Goal: Use online tool/utility: Utilize a website feature to perform a specific function

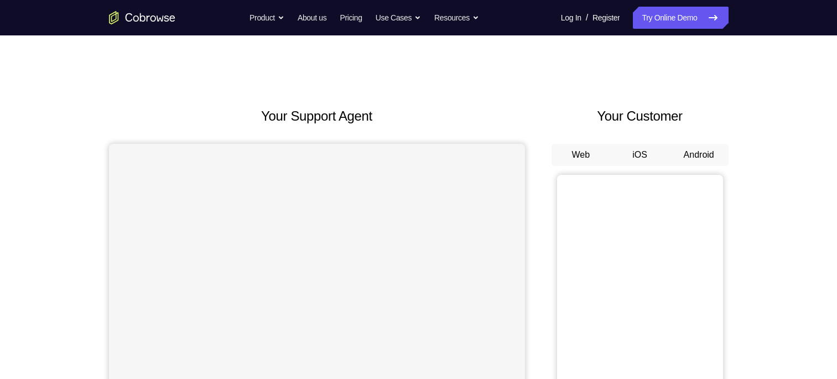
scroll to position [29, 0]
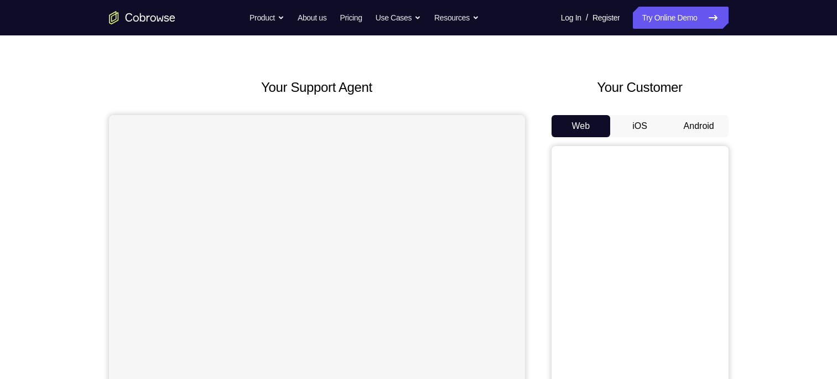
click at [700, 127] on button "Android" at bounding box center [698, 126] width 59 height 22
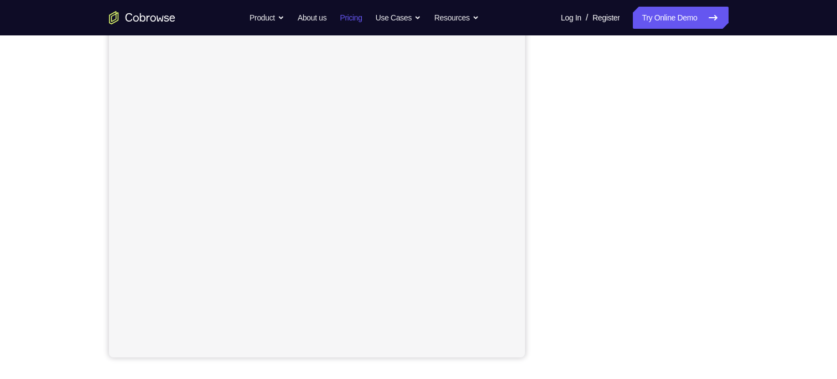
scroll to position [146, 0]
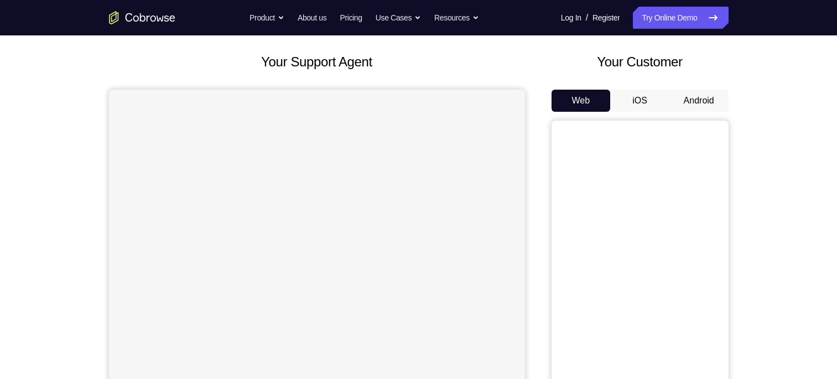
scroll to position [53, 0]
click at [701, 97] on button "Android" at bounding box center [698, 102] width 59 height 22
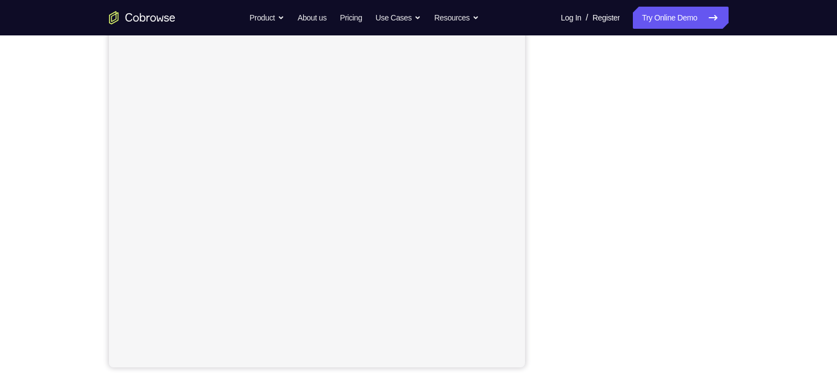
scroll to position [148, 0]
click at [682, 22] on link "Try Online Demo" at bounding box center [680, 18] width 95 height 22
click at [701, 62] on button "Android" at bounding box center [698, 64] width 59 height 22
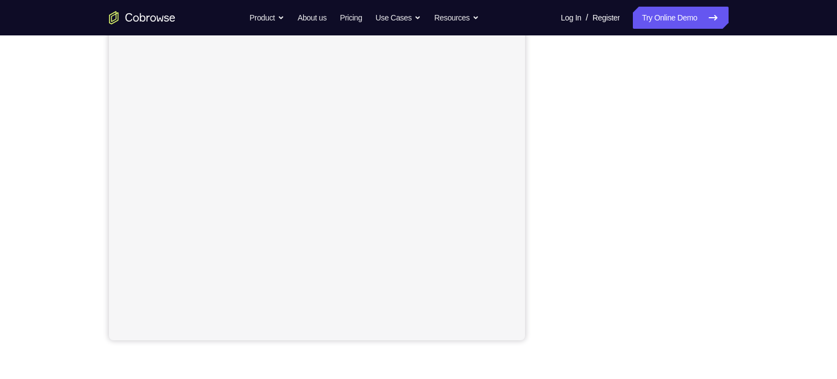
scroll to position [146, 0]
